Goal: Task Accomplishment & Management: Use online tool/utility

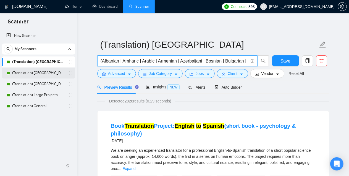
click at [39, 70] on link "(Translation) [GEOGRAPHIC_DATA]" at bounding box center [38, 73] width 52 height 11
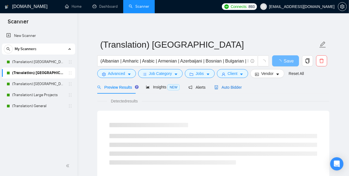
click at [221, 85] on span "Auto Bidder" at bounding box center [227, 87] width 27 height 4
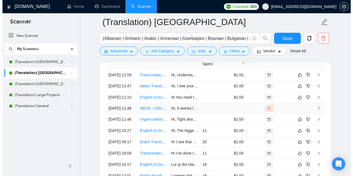
scroll to position [1463, 0]
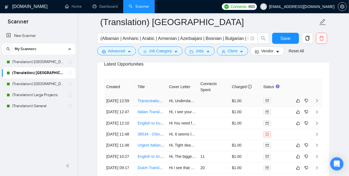
click at [196, 95] on td "Hi, Understanding the importance of cultural nuance in taglines, I can help cre…" at bounding box center [182, 100] width 31 height 11
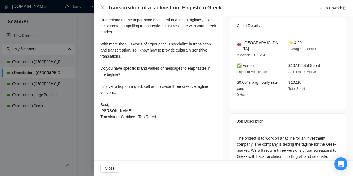
scroll to position [135, 0]
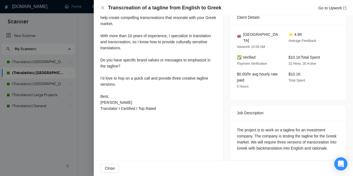
click at [88, 109] on div at bounding box center [176, 88] width 353 height 176
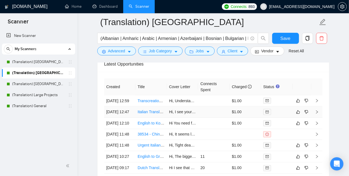
click at [143, 115] on link "Italian Translation Support Needed on Adhoc Basis" at bounding box center [180, 112] width 87 height 4
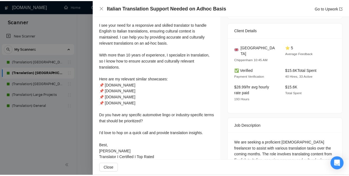
scroll to position [122, 0]
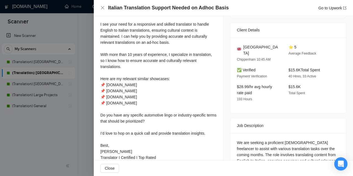
click at [84, 79] on div at bounding box center [176, 88] width 353 height 176
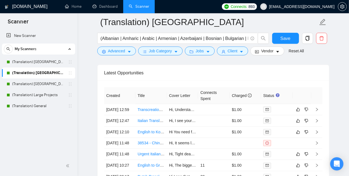
scroll to position [1463, 0]
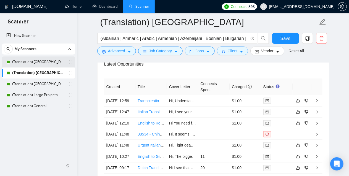
click at [52, 60] on link "(Translation) [GEOGRAPHIC_DATA]" at bounding box center [38, 62] width 52 height 11
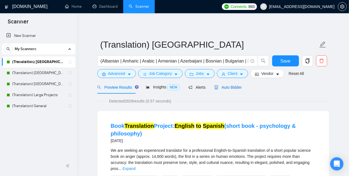
click at [221, 89] on span "Auto Bidder" at bounding box center [227, 87] width 27 height 4
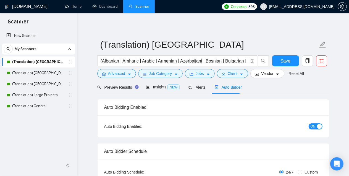
checkbox input "true"
click at [27, 107] on link "(Translation) General" at bounding box center [38, 106] width 52 height 11
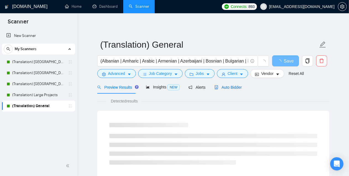
click at [235, 86] on span "Auto Bidder" at bounding box center [227, 87] width 27 height 4
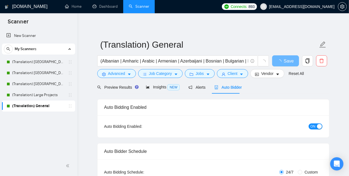
checkbox input "true"
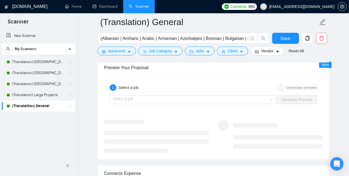
scroll to position [1076, 0]
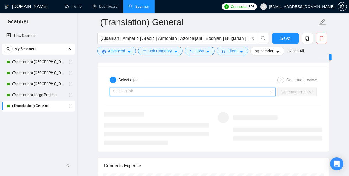
click at [192, 88] on input "search" at bounding box center [191, 92] width 156 height 8
click at [41, 97] on link "(Translation) Large Projects" at bounding box center [38, 95] width 52 height 11
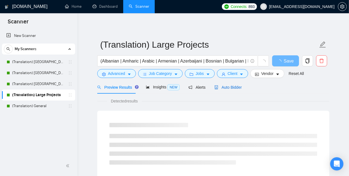
click at [232, 85] on span "Auto Bidder" at bounding box center [227, 87] width 27 height 4
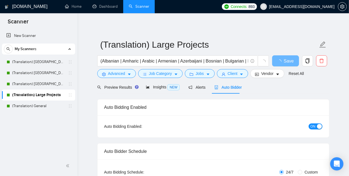
checkbox input "true"
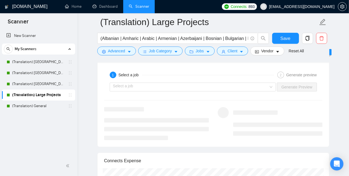
scroll to position [1076, 0]
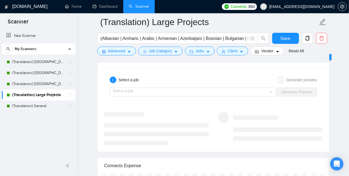
click at [147, 86] on div "Select a job Generate Preview" at bounding box center [212, 92] width 219 height 13
click at [145, 88] on input "search" at bounding box center [191, 92] width 156 height 8
click at [34, 109] on link "(Translation) General" at bounding box center [38, 106] width 52 height 11
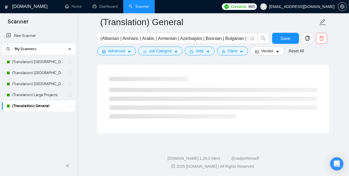
scroll to position [353, 0]
click at [41, 73] on link "(Translation) [GEOGRAPHIC_DATA]" at bounding box center [38, 73] width 52 height 11
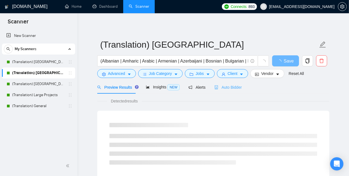
click at [228, 84] on div "Auto Bidder" at bounding box center [227, 87] width 27 height 13
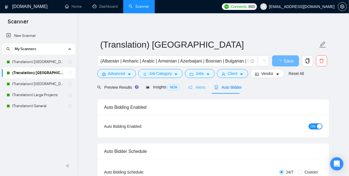
checkbox input "true"
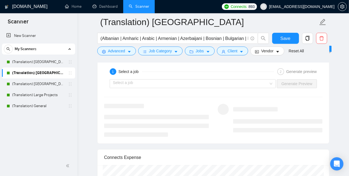
scroll to position [1076, 0]
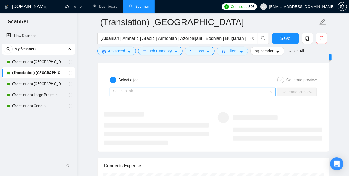
click at [166, 91] on input "search" at bounding box center [191, 92] width 156 height 8
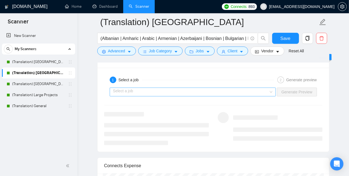
click at [146, 88] on input "search" at bounding box center [191, 92] width 156 height 8
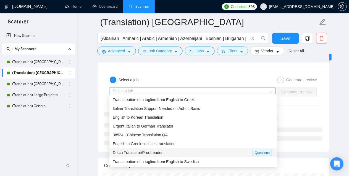
click at [149, 151] on span "Dutch Translator/Proofreader" at bounding box center [138, 153] width 50 height 4
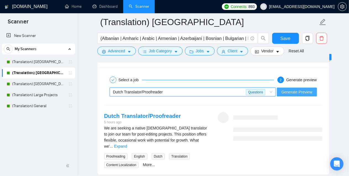
click at [291, 89] on span "Generate Preview" at bounding box center [296, 92] width 31 height 6
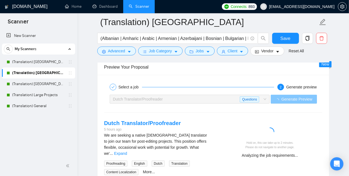
scroll to position [1132, 0]
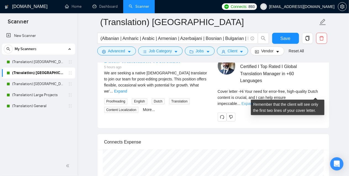
click at [254, 102] on link "Expand" at bounding box center [247, 104] width 13 height 4
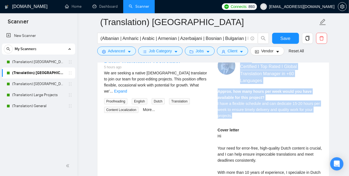
drag, startPoint x: 211, startPoint y: 101, endPoint x: 285, endPoint y: 115, distance: 75.0
click at [285, 115] on div "Dutch Translator/Proofreader 5 hours ago We are seeking a native [DEMOGRAPHIC_D…" at bounding box center [213, 178] width 227 height 243
click at [224, 106] on span "I have a flexible schedule and can dedicate 15-20 hours per week to ensure time…" at bounding box center [268, 110] width 102 height 17
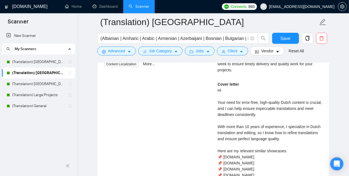
scroll to position [1187, 0]
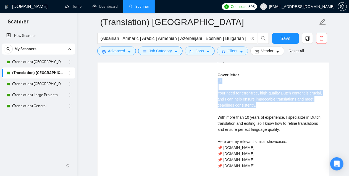
drag, startPoint x: 208, startPoint y: 80, endPoint x: 272, endPoint y: 102, distance: 67.3
click at [272, 102] on div "Dutch Translator/Proofreader 5 hours ago We are seeking a native [DEMOGRAPHIC_D…" at bounding box center [213, 123] width 227 height 243
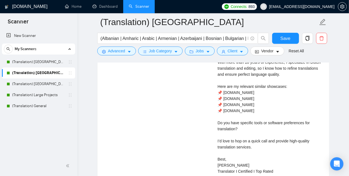
scroll to position [1270, 0]
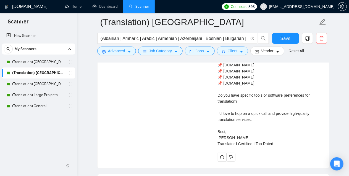
click at [279, 142] on div "Cover letter Hi Your need for error-free, high-quality Dutch content is crucial…" at bounding box center [269, 68] width 105 height 158
copy div "Hi Your need for error-free, high-quality Dutch content is crucial, and I can h…"
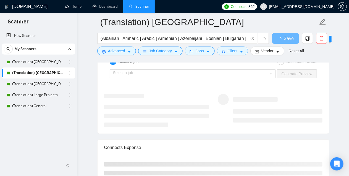
scroll to position [1069, 0]
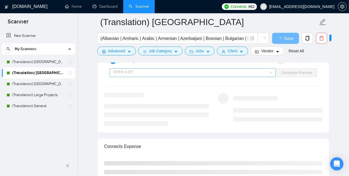
click at [119, 69] on input "search" at bounding box center [191, 73] width 156 height 8
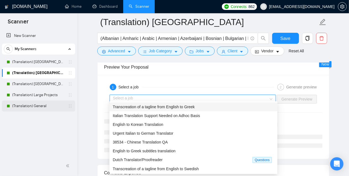
click at [47, 107] on link "(Translation) General" at bounding box center [38, 106] width 52 height 11
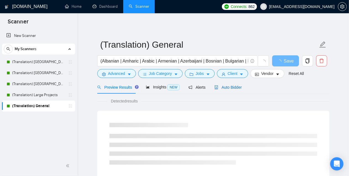
click at [233, 86] on span "Auto Bidder" at bounding box center [227, 87] width 27 height 4
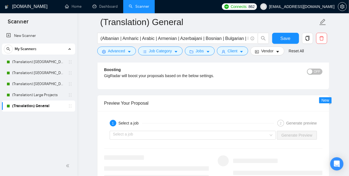
scroll to position [1076, 0]
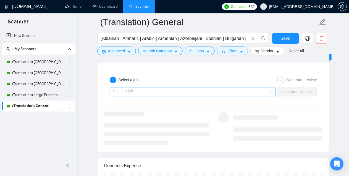
click at [133, 88] on input "search" at bounding box center [191, 92] width 156 height 8
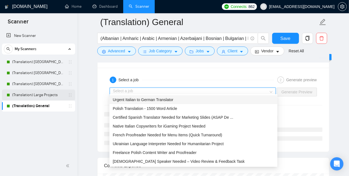
click at [35, 97] on link "(Translation) Large Projects" at bounding box center [38, 95] width 52 height 11
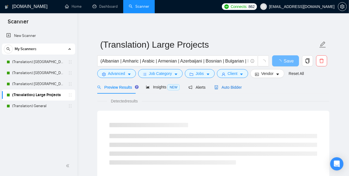
click at [236, 85] on span "Auto Bidder" at bounding box center [227, 87] width 27 height 4
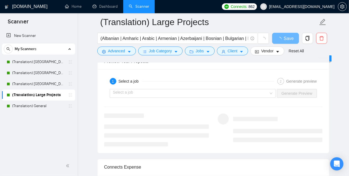
scroll to position [1049, 0]
click at [145, 89] on input "search" at bounding box center [191, 93] width 156 height 8
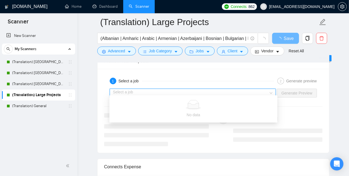
click at [126, 92] on input "search" at bounding box center [191, 93] width 156 height 8
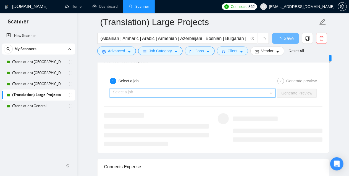
click at [128, 90] on input "search" at bounding box center [191, 93] width 156 height 8
